Goal: Register for event/course

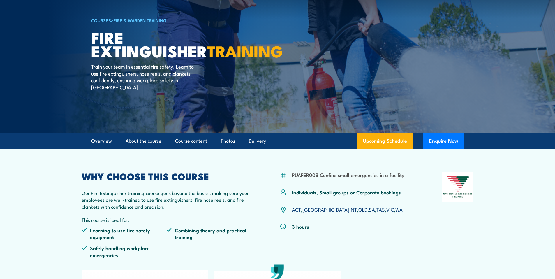
scroll to position [29, 0]
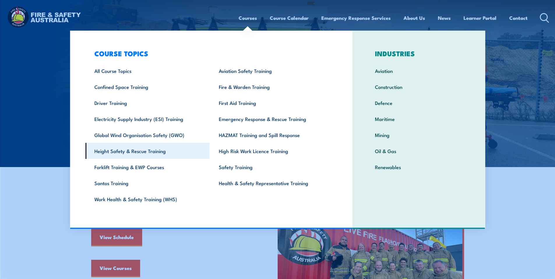
click at [150, 154] on link "Height Safety & Rescue Training" at bounding box center [147, 151] width 124 height 16
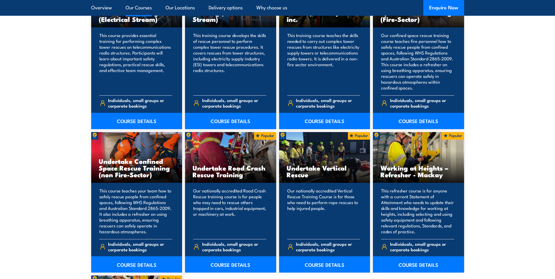
scroll to position [554, 0]
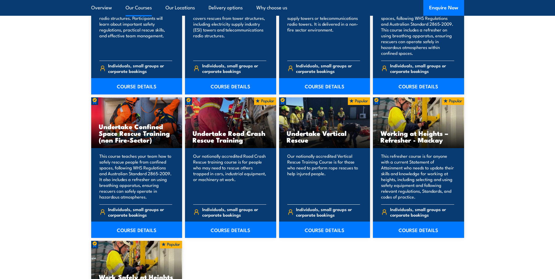
click at [325, 165] on p "Our nationally accredited Vertical Rescue Training Course is for those who need…" at bounding box center [323, 176] width 73 height 47
click at [314, 228] on link "COURSE DETAILS" at bounding box center [324, 230] width 91 height 16
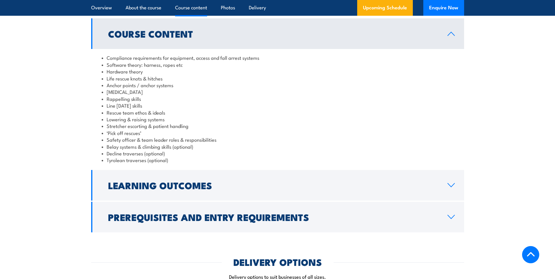
scroll to position [466, 0]
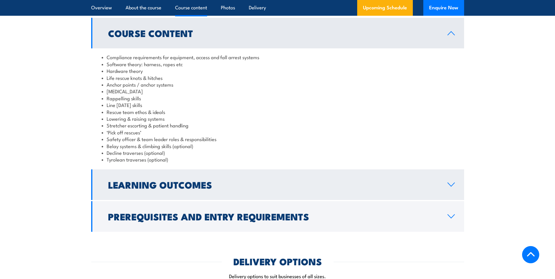
click at [455, 187] on icon at bounding box center [452, 184] width 8 height 5
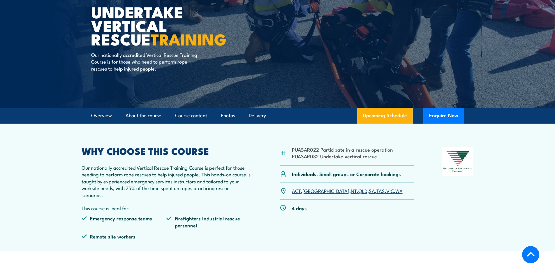
scroll to position [58, 0]
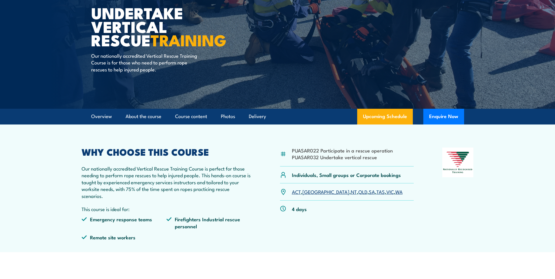
click at [311, 195] on link "[GEOGRAPHIC_DATA]" at bounding box center [326, 191] width 47 height 7
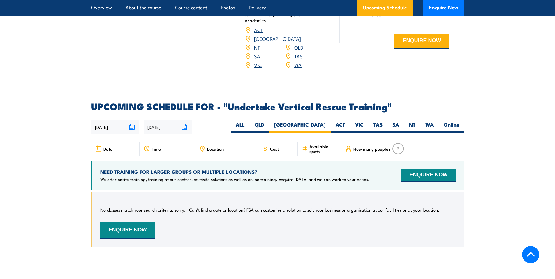
scroll to position [831, 0]
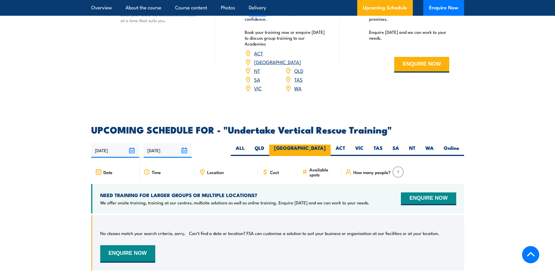
click at [318, 145] on label "[GEOGRAPHIC_DATA]" at bounding box center [300, 150] width 62 height 11
click at [326, 145] on input "[GEOGRAPHIC_DATA]" at bounding box center [328, 147] width 4 height 4
click at [322, 145] on label "[GEOGRAPHIC_DATA]" at bounding box center [300, 150] width 62 height 11
click at [326, 145] on input "[GEOGRAPHIC_DATA]" at bounding box center [328, 147] width 4 height 4
